Goal: Go to known website: Access a specific website the user already knows

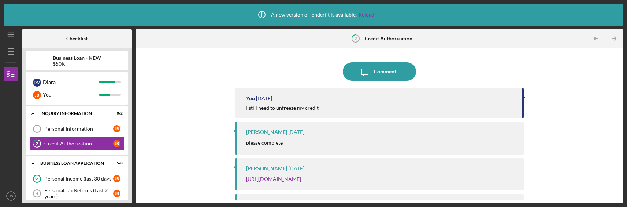
scroll to position [12, 0]
